Goal: Task Accomplishment & Management: Manage account settings

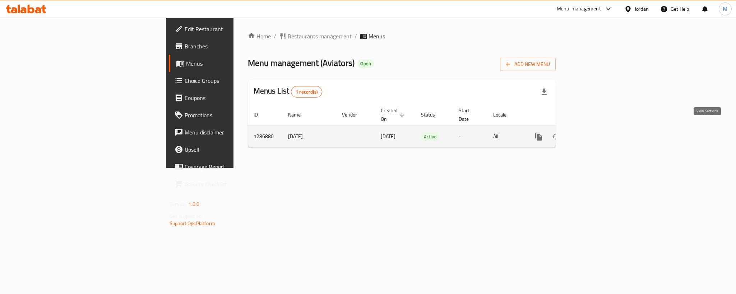
click at [593, 134] on icon "enhanced table" at bounding box center [590, 137] width 6 height 6
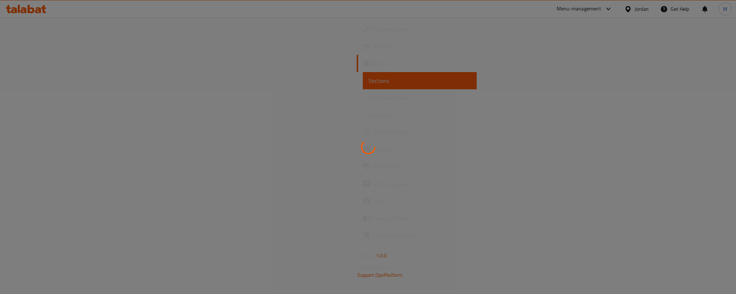
click at [45, 129] on div at bounding box center [368, 147] width 736 height 294
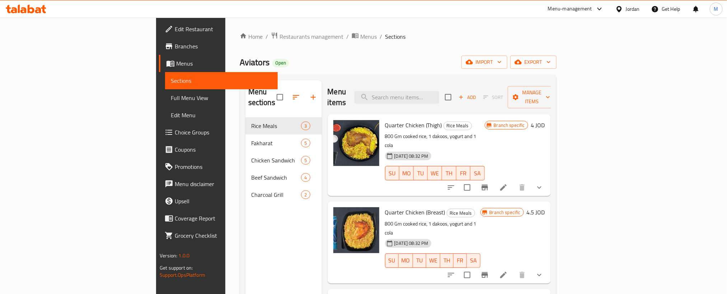
click at [175, 134] on span "Choice Groups" at bounding box center [223, 132] width 97 height 9
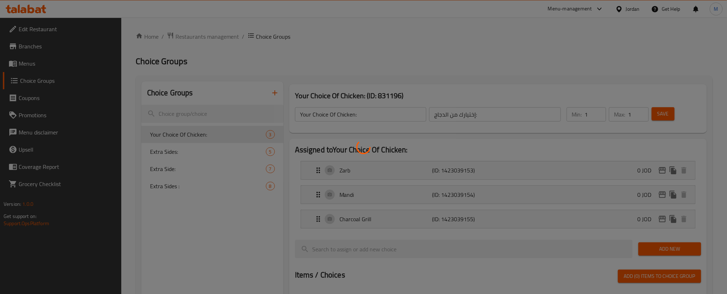
click at [404, 37] on div at bounding box center [363, 147] width 727 height 294
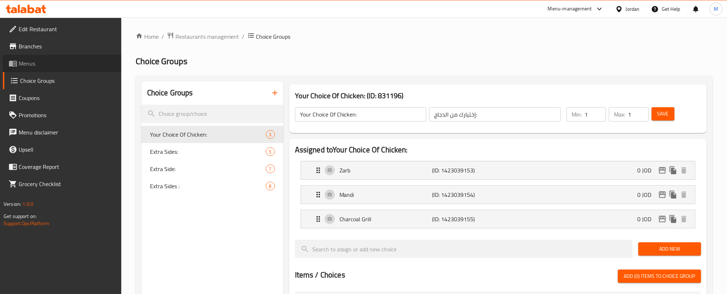
click at [50, 62] on span "Menus" at bounding box center [67, 63] width 97 height 9
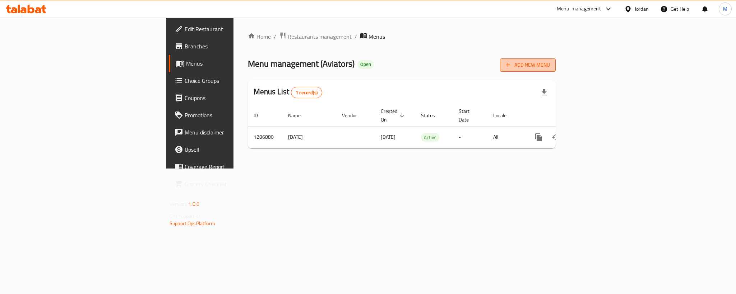
click at [555, 59] on button "Add New Menu" at bounding box center [528, 65] width 56 height 13
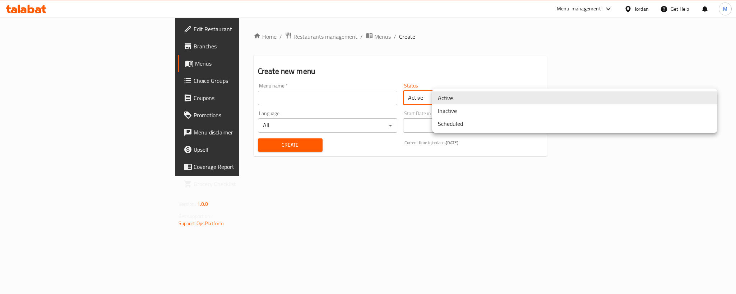
click at [560, 102] on body "​ Menu-management Jordan Get Help M Edit Restaurant Branches Menus Choice Group…" at bounding box center [368, 156] width 736 height 277
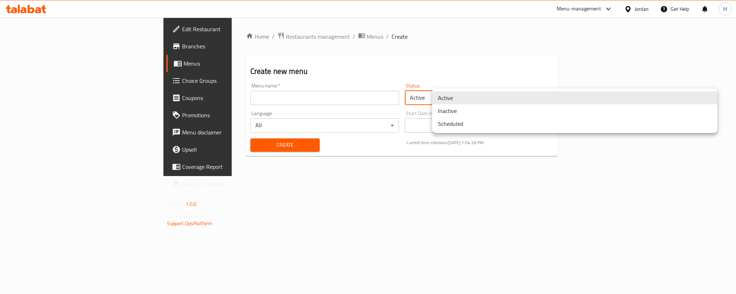
click at [486, 108] on li "Inactive" at bounding box center [574, 110] width 285 height 13
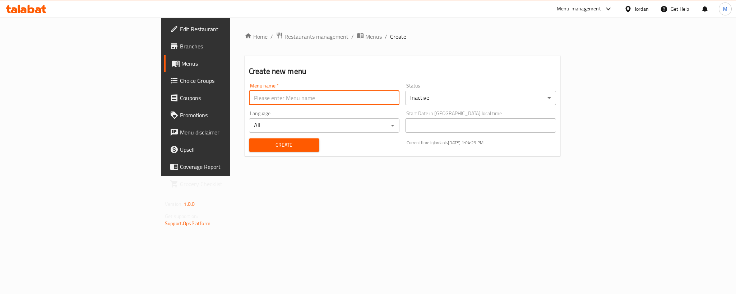
click at [375, 97] on input "text" at bounding box center [324, 98] width 151 height 14
type input "[DATE]"
click at [255, 147] on span "Create" at bounding box center [284, 145] width 59 height 9
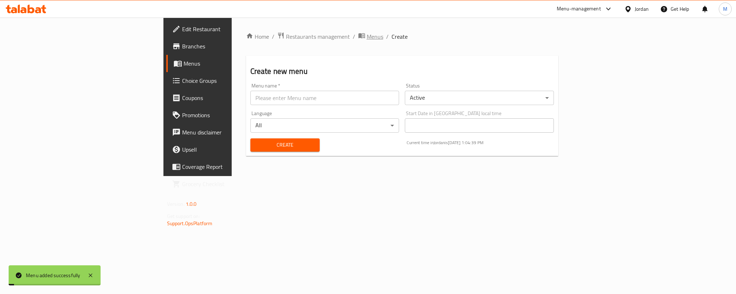
click at [361, 37] on icon "breadcrumb" at bounding box center [362, 36] width 2 height 3
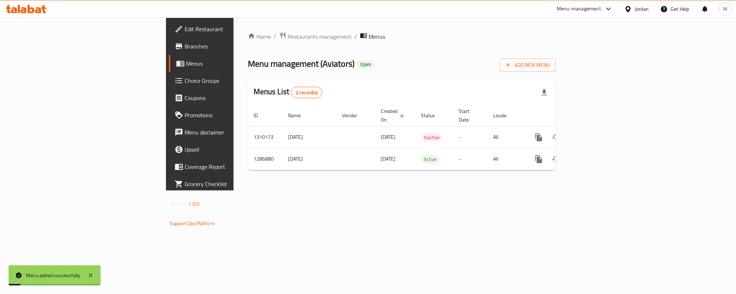
click at [433, 61] on div "Menu management ( Aviators ) Open Add New Menu" at bounding box center [402, 64] width 308 height 16
drag, startPoint x: 470, startPoint y: 59, endPoint x: 383, endPoint y: 51, distance: 86.8
click at [383, 51] on div "Home / Restaurants management / Menus Menu management ( Aviators ) Open Add New…" at bounding box center [402, 104] width 308 height 144
drag, startPoint x: 457, startPoint y: 38, endPoint x: 393, endPoint y: 50, distance: 64.6
drag, startPoint x: 393, startPoint y: 50, endPoint x: 348, endPoint y: 67, distance: 48.4
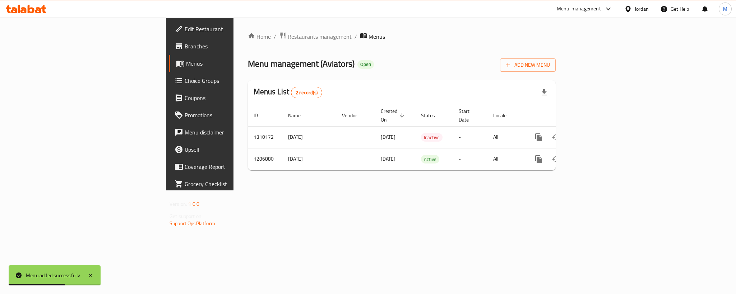
click at [348, 67] on div "Menu management ( Aviators ) Open Add New Menu" at bounding box center [402, 64] width 308 height 16
click at [555, 42] on div "Home / Restaurants management / Menus Menu management ( Aviators ) Open Add New…" at bounding box center [402, 104] width 308 height 144
